Goal: Information Seeking & Learning: Learn about a topic

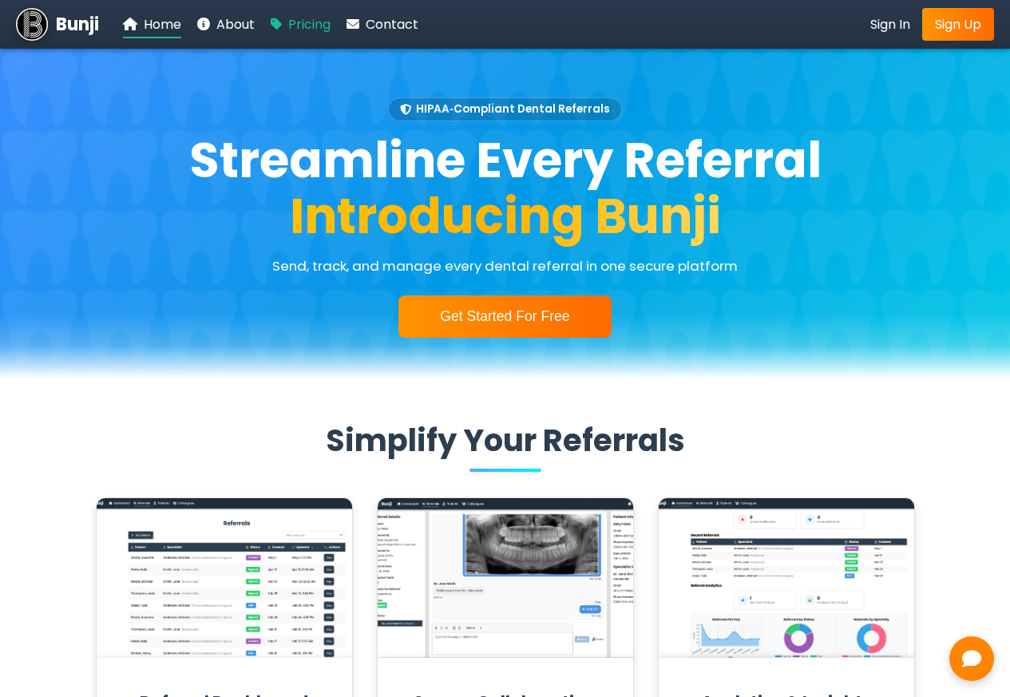
click at [304, 24] on span "Pricing" at bounding box center [309, 24] width 42 height 18
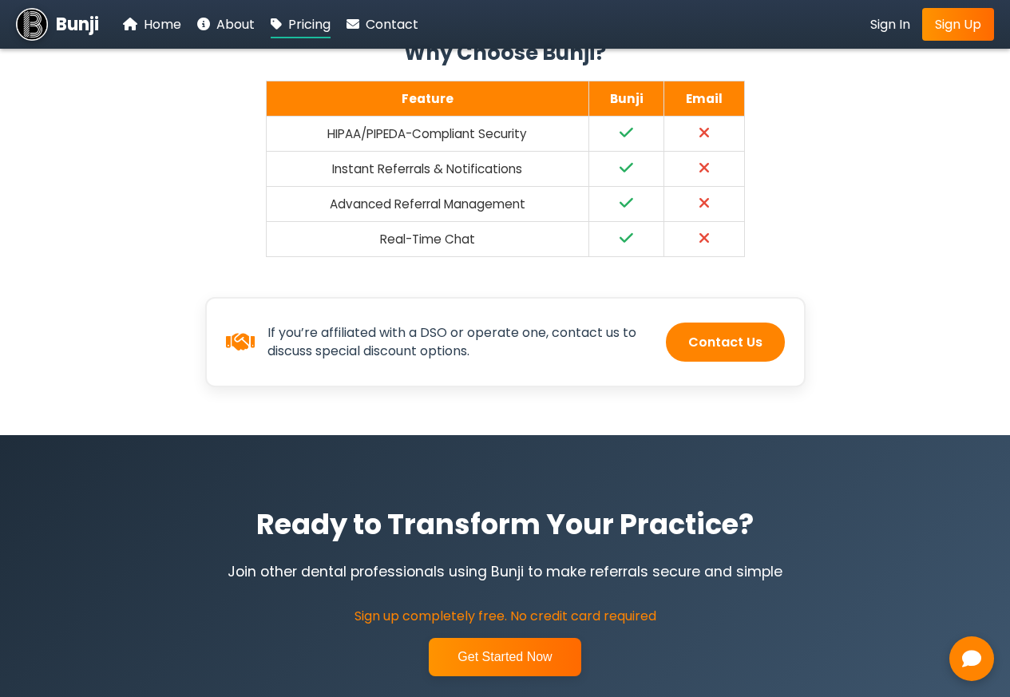
scroll to position [767, 0]
